Goal: Book appointment/travel/reservation

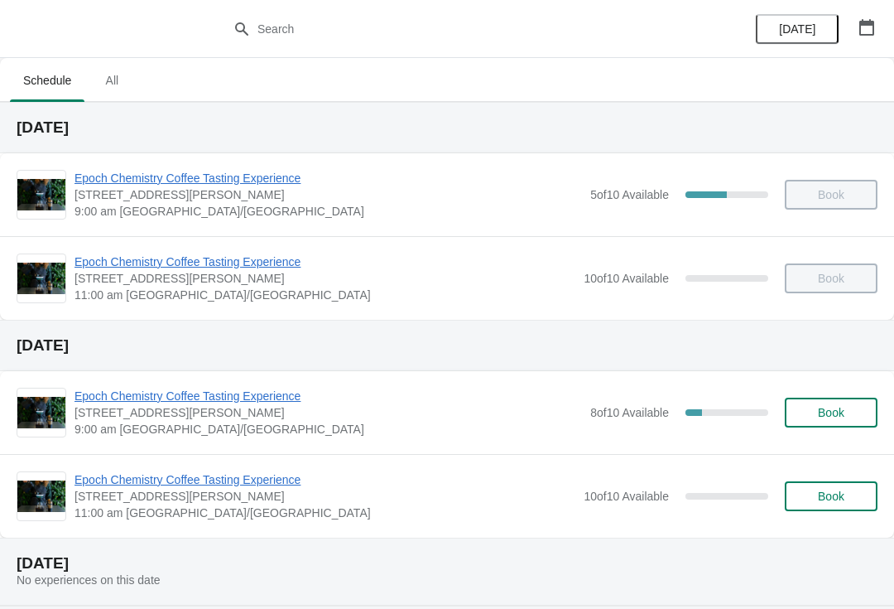
click at [393, 432] on span "9:00 am [GEOGRAPHIC_DATA]/[GEOGRAPHIC_DATA]" at bounding box center [328, 429] width 507 height 17
click at [811, 416] on span "Book" at bounding box center [831, 412] width 63 height 13
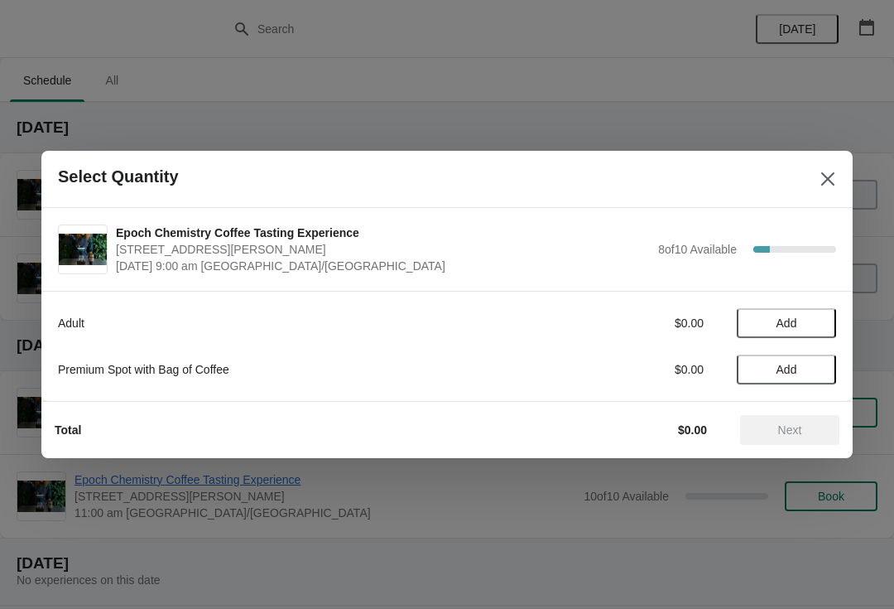
click at [810, 322] on span "Add" at bounding box center [787, 322] width 70 height 13
click at [813, 325] on icon at bounding box center [814, 323] width 17 height 17
click at [750, 318] on icon at bounding box center [757, 323] width 17 height 17
click at [791, 431] on span "Next" at bounding box center [790, 429] width 24 height 13
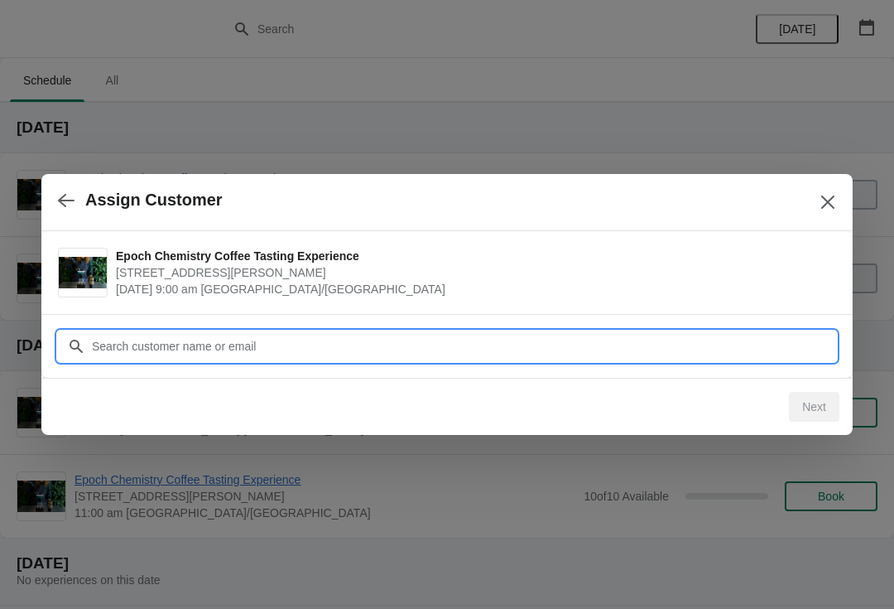
click at [720, 354] on input "Customer" at bounding box center [463, 346] width 745 height 30
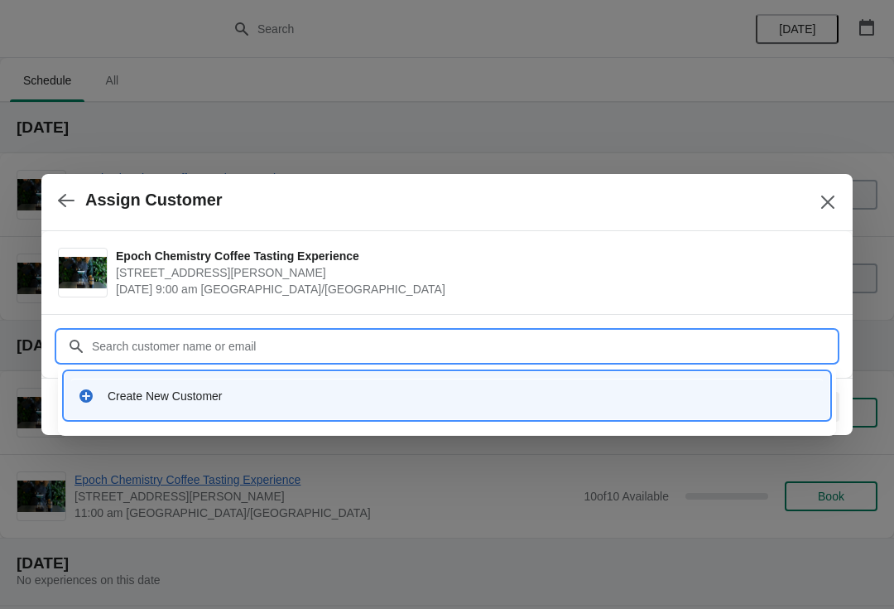
click at [79, 402] on icon at bounding box center [86, 395] width 17 height 17
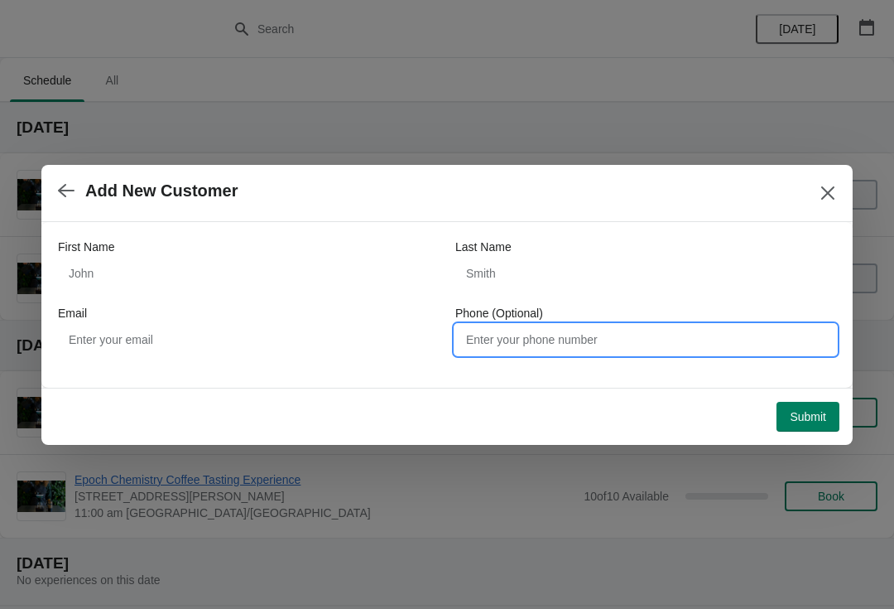
click at [560, 352] on input "Phone (Optional)" at bounding box center [645, 340] width 381 height 30
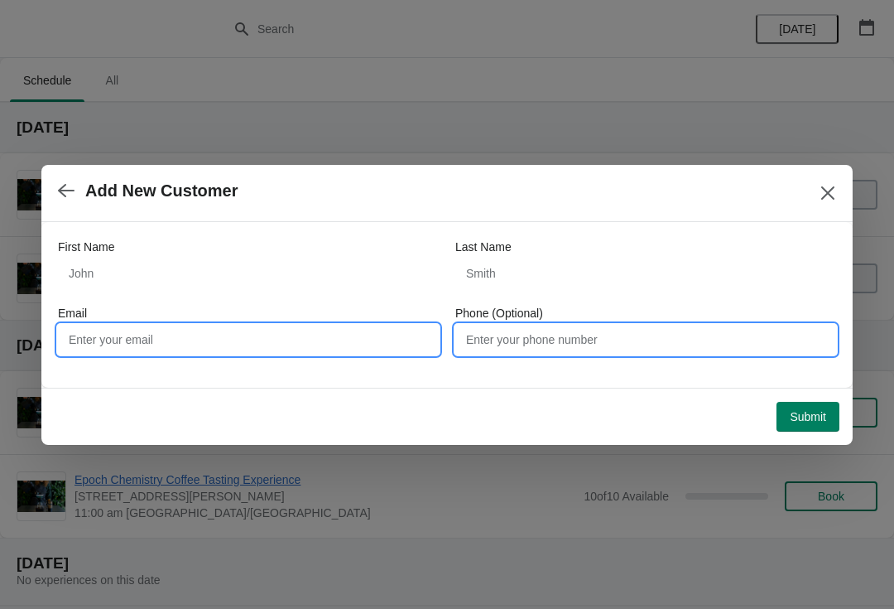
click at [334, 331] on input "Email" at bounding box center [248, 340] width 381 height 30
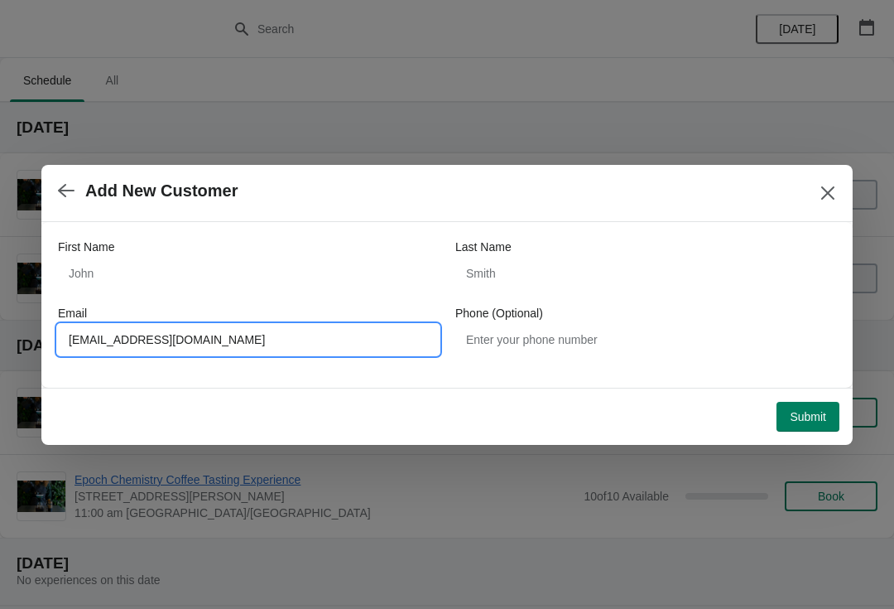
type input "[EMAIL_ADDRESS][DOMAIN_NAME]"
click at [124, 243] on div "First Name" at bounding box center [248, 246] width 381 height 17
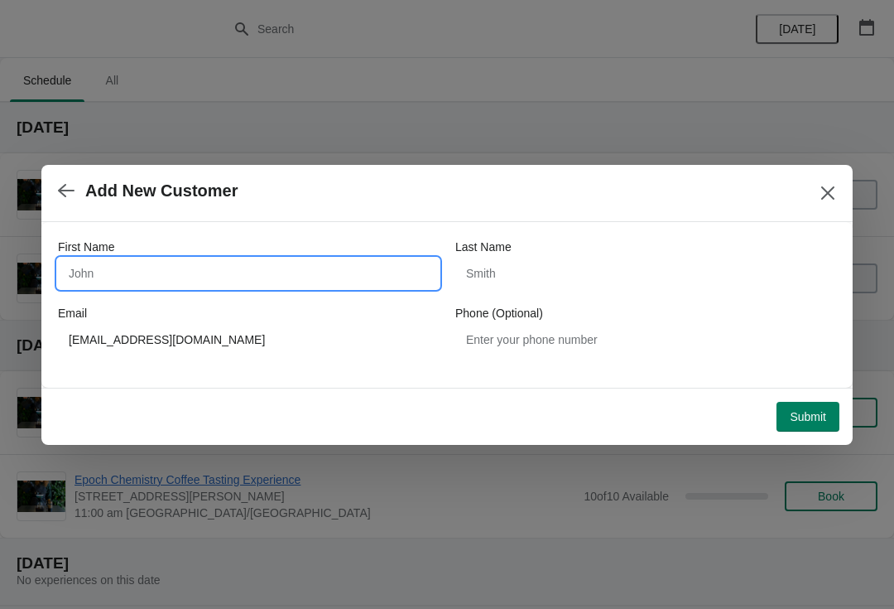
click at [256, 272] on input "First Name" at bounding box center [248, 273] width 381 height 30
type input "[PERSON_NAME]"
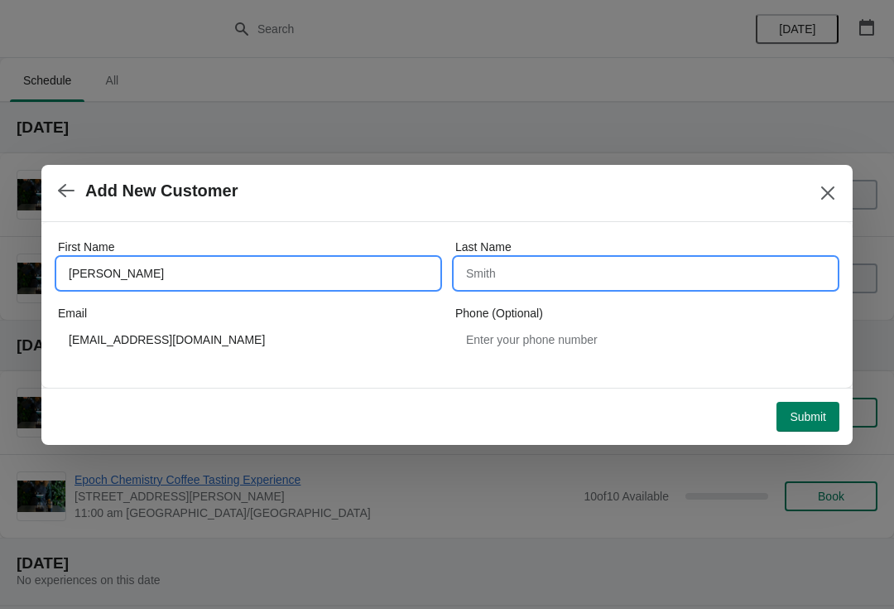
click at [528, 281] on input "Last Name" at bounding box center [645, 273] width 381 height 30
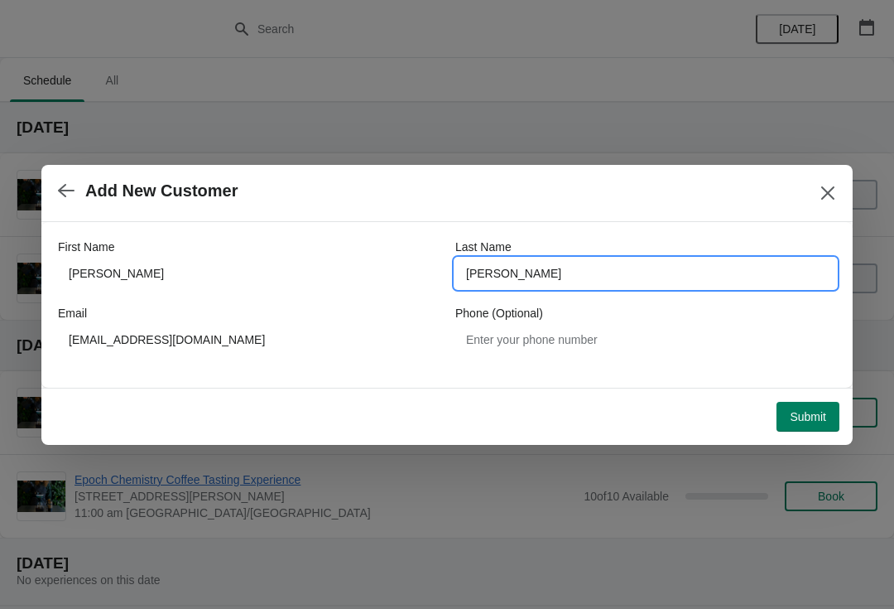
type input "[PERSON_NAME]"
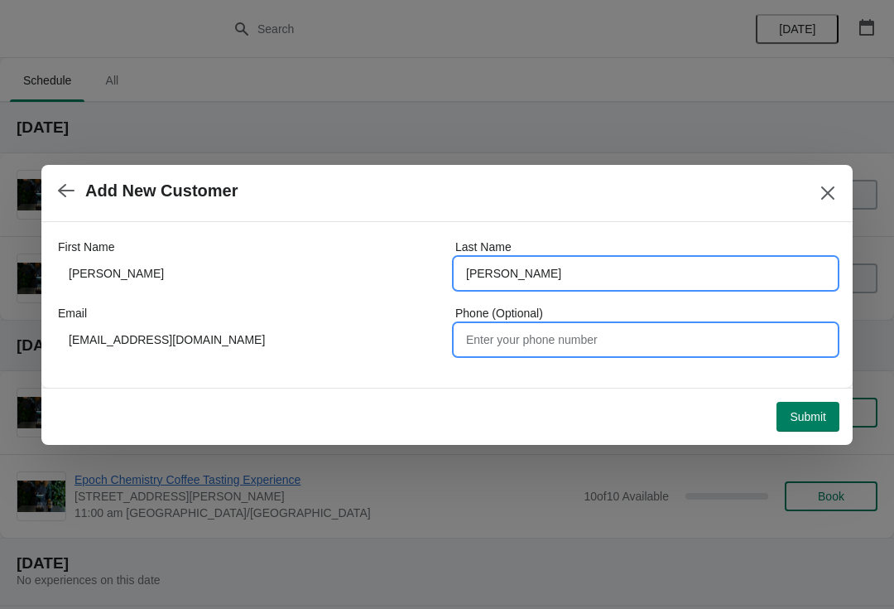
click at [698, 352] on input "Phone (Optional)" at bounding box center [645, 340] width 381 height 30
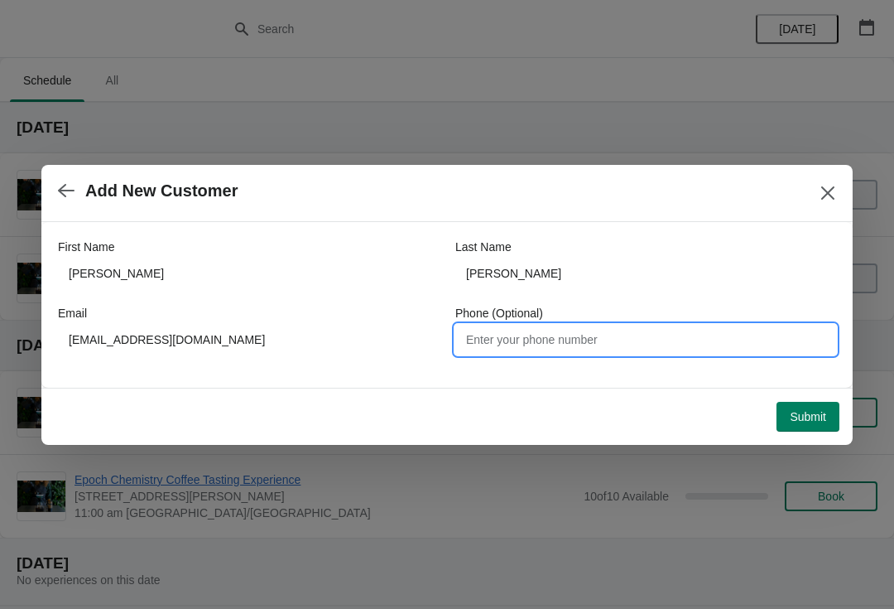
click at [830, 420] on button "Submit" at bounding box center [808, 417] width 63 height 30
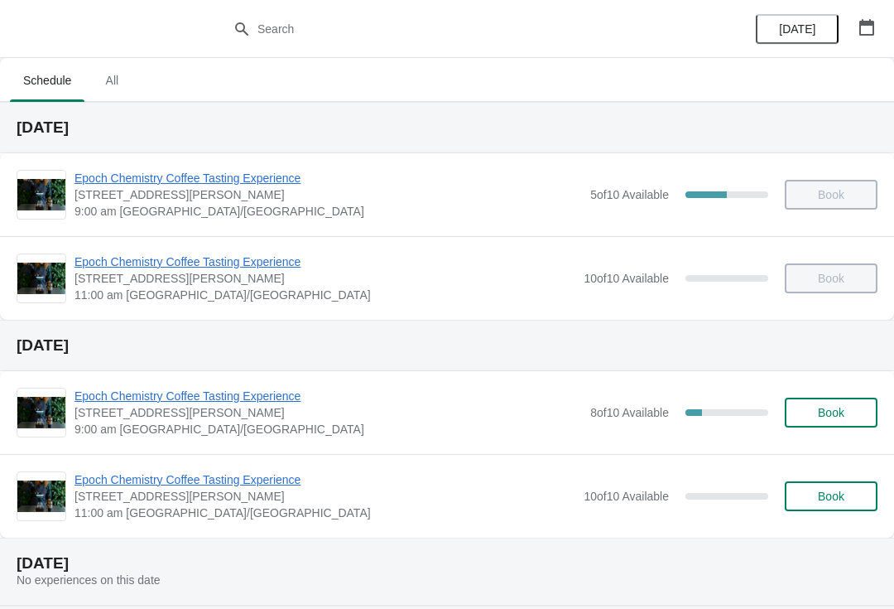
click at [382, 401] on span "Epoch Chemistry Coffee Tasting Experience" at bounding box center [328, 395] width 507 height 17
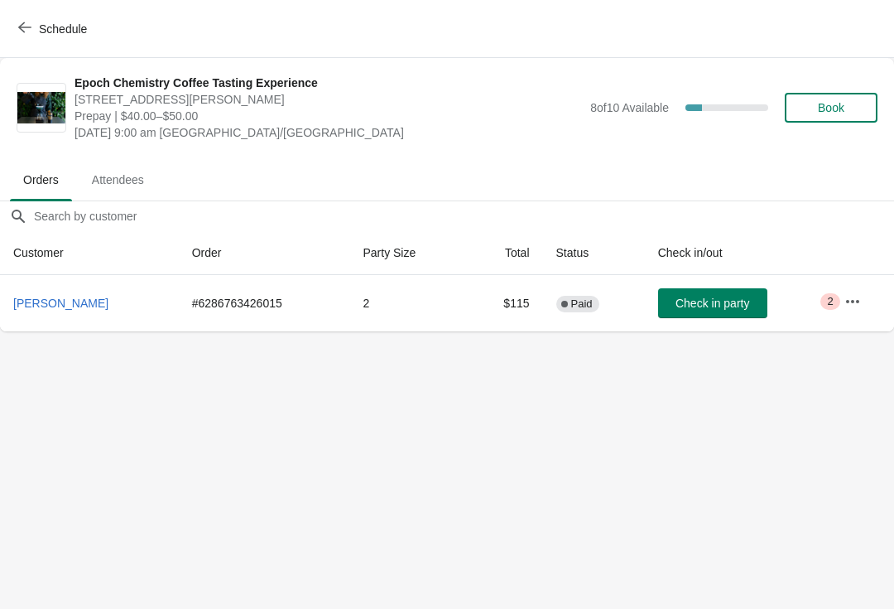
click at [844, 103] on span "Book" at bounding box center [831, 107] width 26 height 13
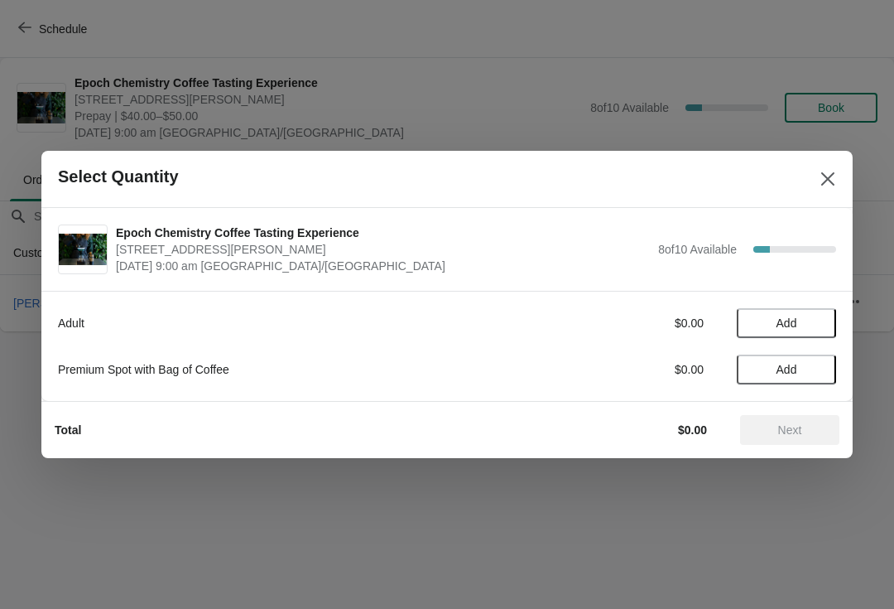
click at [805, 315] on button "Add" at bounding box center [786, 323] width 99 height 30
click at [791, 431] on span "Next" at bounding box center [790, 429] width 24 height 13
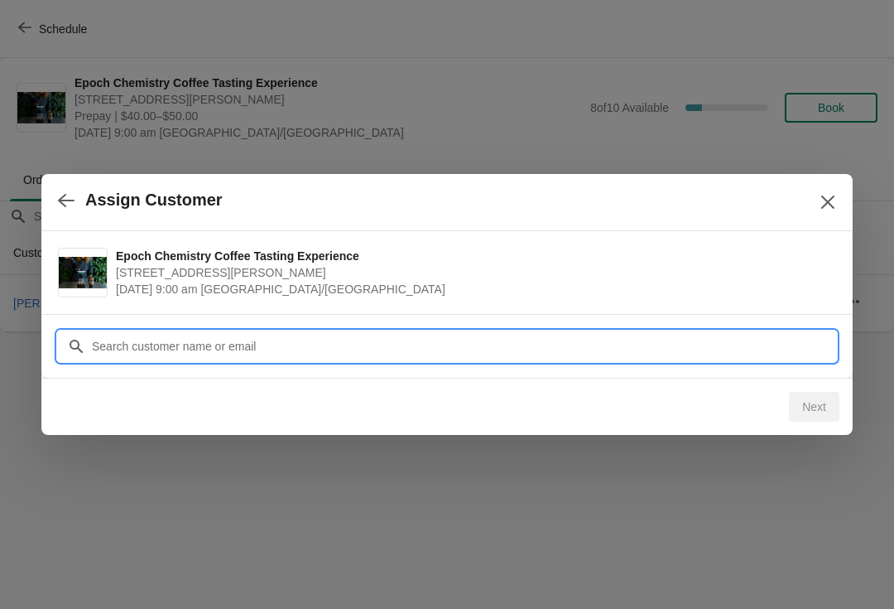
click at [692, 340] on input "Customer" at bounding box center [463, 346] width 745 height 30
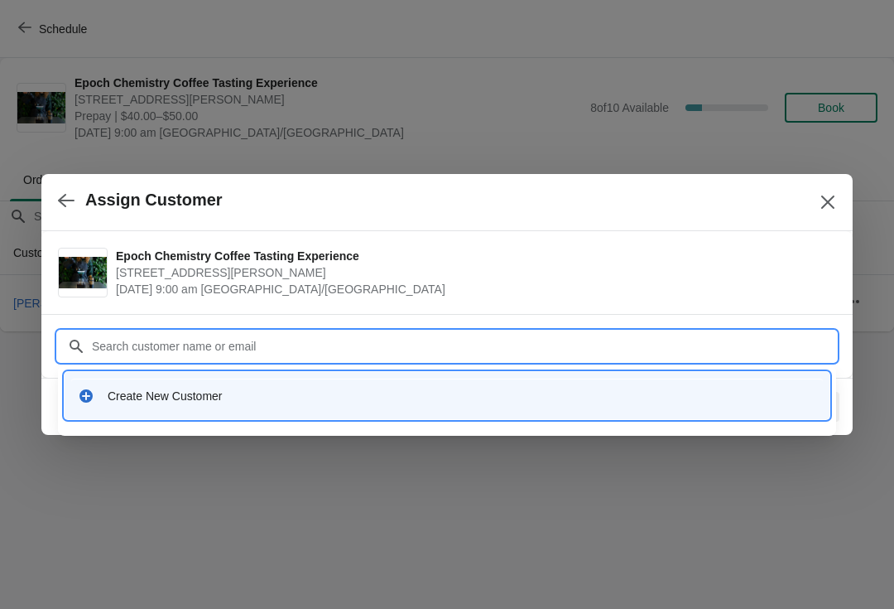
click at [96, 392] on div "Create New Customer" at bounding box center [447, 395] width 738 height 17
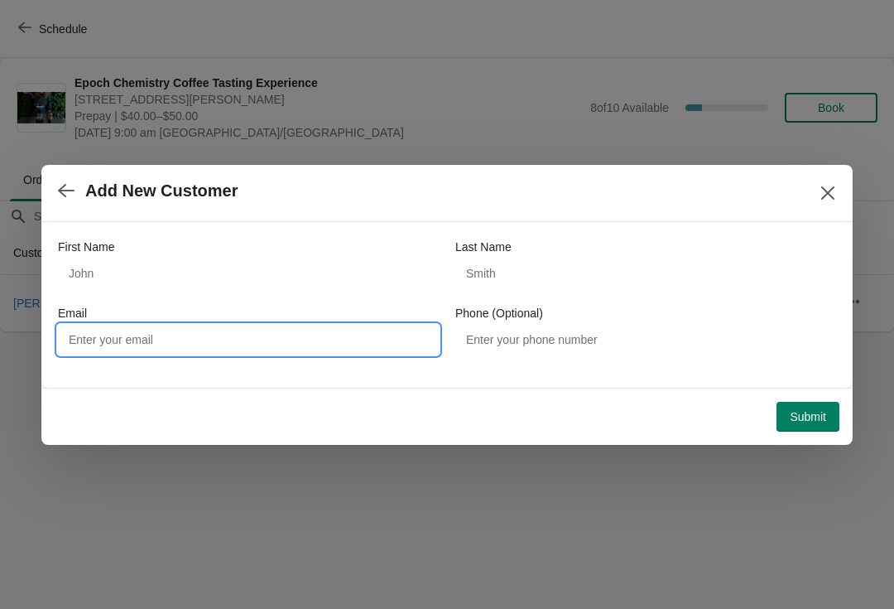
click at [338, 333] on input "Email" at bounding box center [248, 340] width 381 height 30
paste input "[EMAIL_ADDRESS][DOMAIN_NAME]"
type input "[EMAIL_ADDRESS][DOMAIN_NAME]"
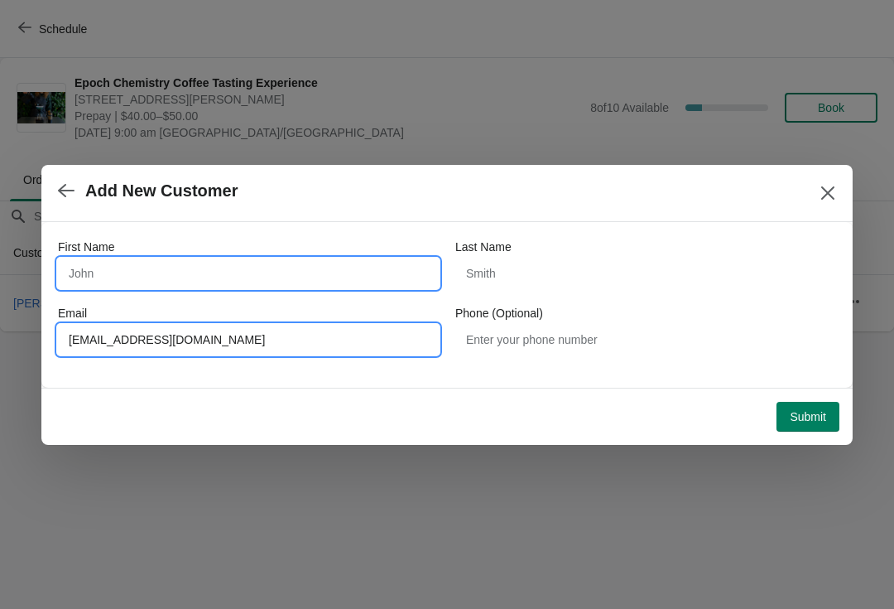
click at [208, 262] on input "First Name" at bounding box center [248, 273] width 381 height 30
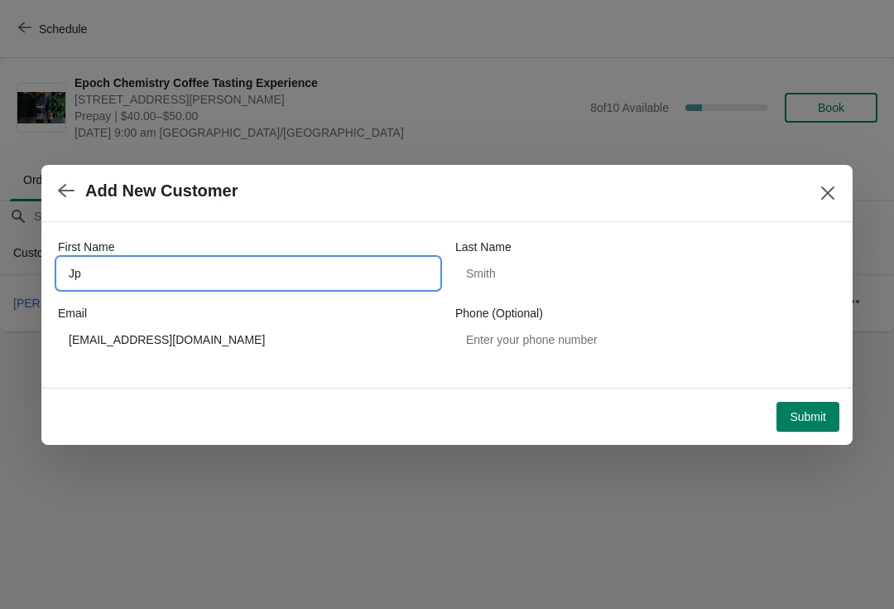
type input "J"
type input "[PERSON_NAME]"
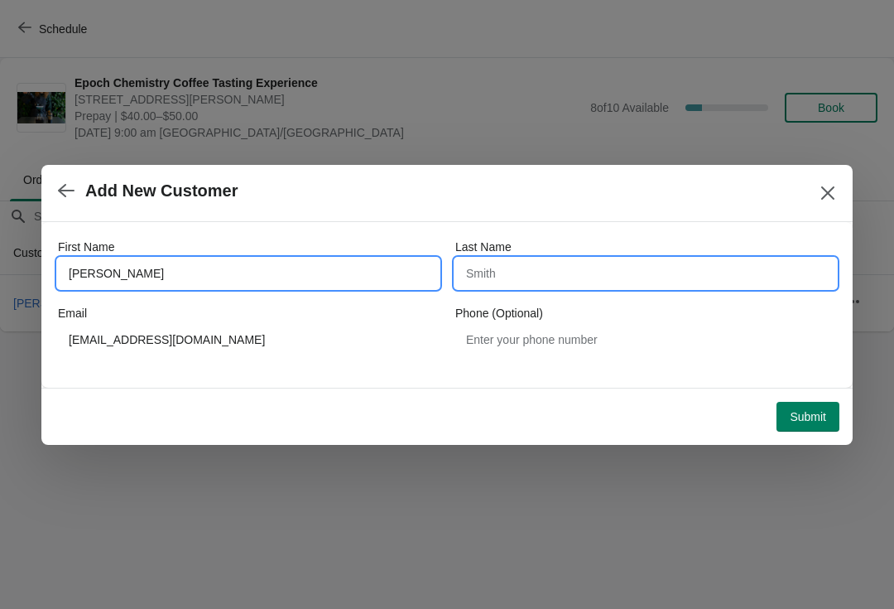
click at [601, 274] on input "Last Name" at bounding box center [645, 273] width 381 height 30
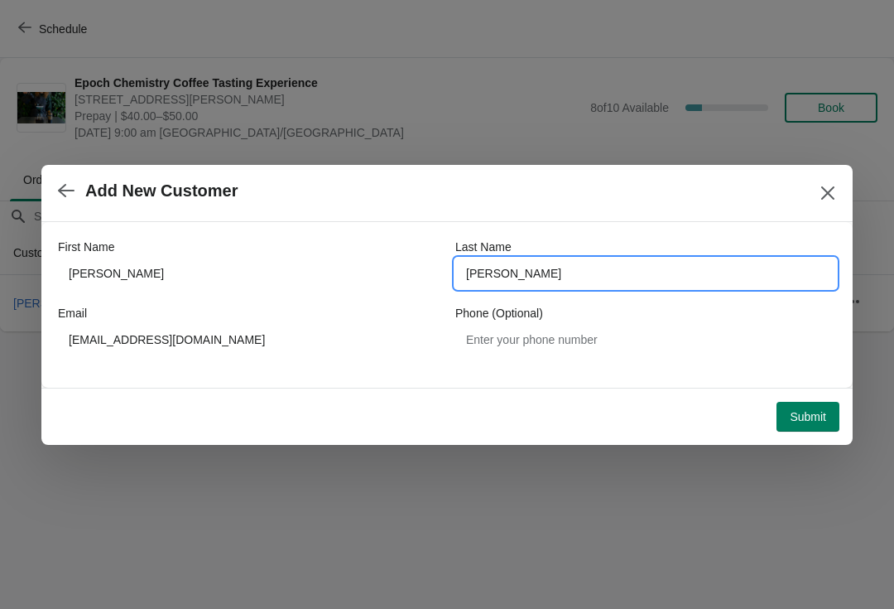
type input "[PERSON_NAME]"
click at [820, 411] on span "Submit" at bounding box center [808, 416] width 36 height 13
